Goal: Transaction & Acquisition: Book appointment/travel/reservation

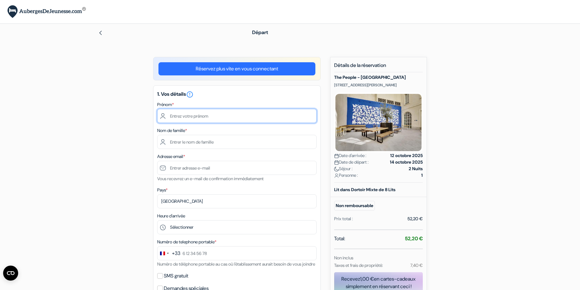
click at [222, 115] on input "text" at bounding box center [236, 116] width 159 height 14
type input "Juliette"
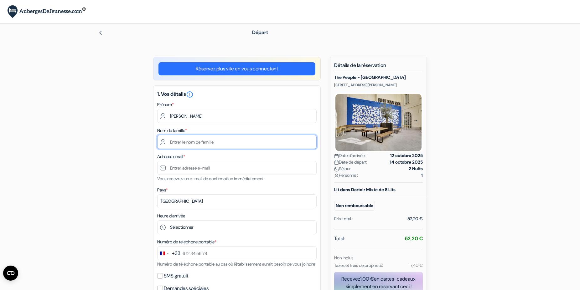
click at [230, 141] on input "text" at bounding box center [236, 142] width 159 height 14
type input "Courgey"
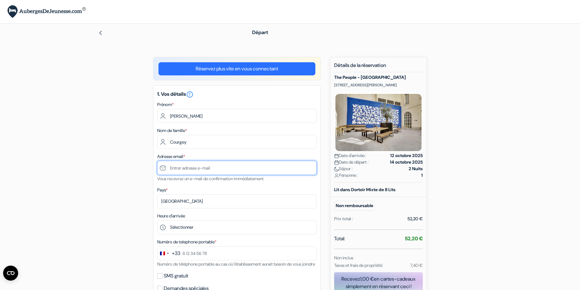
click at [219, 169] on input "text" at bounding box center [236, 168] width 159 height 14
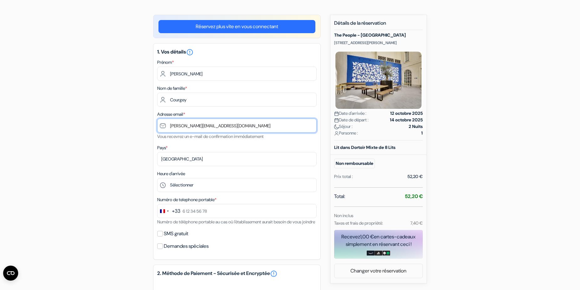
scroll to position [96, 0]
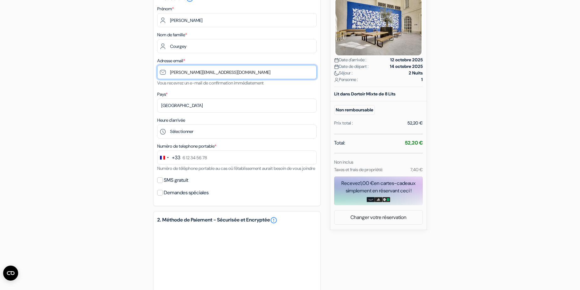
type input "[PERSON_NAME][EMAIL_ADDRESS][DOMAIN_NAME]"
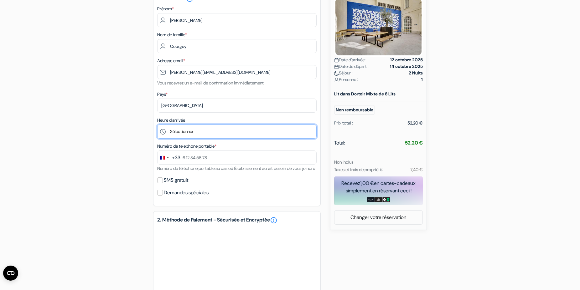
click at [157, 125] on select "Sélectionner 15:00 16:00 17:00 18:00 19:00 20:00 21:00 22:00 23:00" at bounding box center [236, 132] width 159 height 14
select select "19"
click option "19:00" at bounding box center [0, 0] width 0 height 0
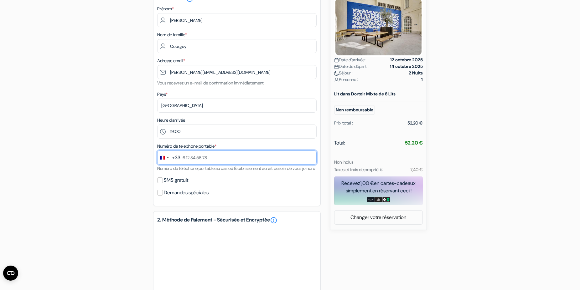
click at [233, 162] on input "text" at bounding box center [236, 158] width 159 height 14
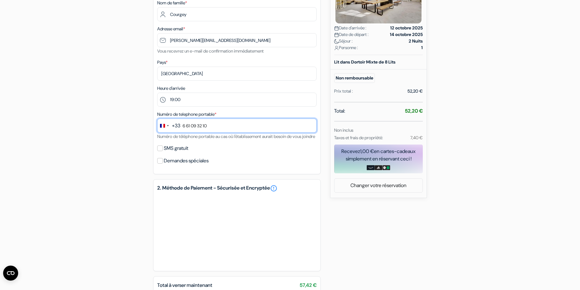
type input "6 61 09 32 10"
click at [159, 151] on input "SMS gratuit" at bounding box center [160, 149] width 6 height 6
checkbox input "true"
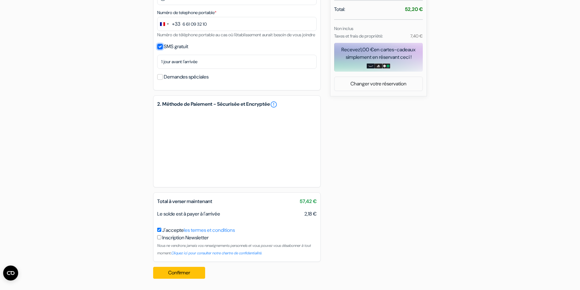
scroll to position [237, 0]
click at [194, 272] on button "Confirmer Loading..." at bounding box center [179, 273] width 52 height 12
click at [193, 271] on button "Confirmer Loading..." at bounding box center [179, 273] width 52 height 12
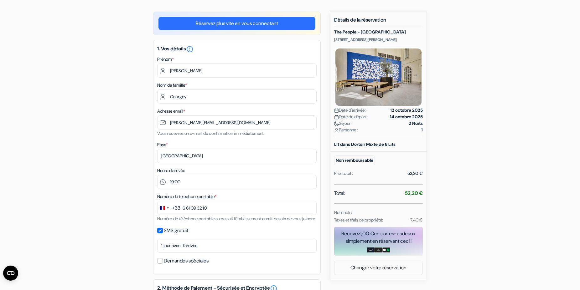
scroll to position [0, 0]
